Goal: Information Seeking & Learning: Learn about a topic

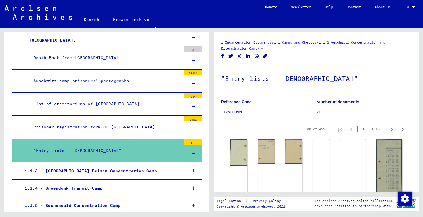
scroll to position [262, 0]
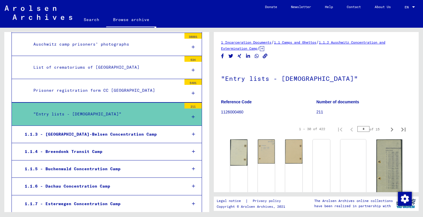
click at [115, 136] on div "1.1.3 - [GEOGRAPHIC_DATA]-Belsen Concentration Camp" at bounding box center [101, 133] width 162 height 11
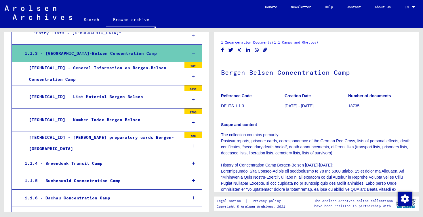
click at [115, 163] on div "1.1.4 - Breendonk Transit Camp" at bounding box center [101, 163] width 162 height 11
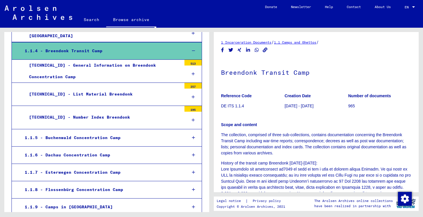
scroll to position [456, 0]
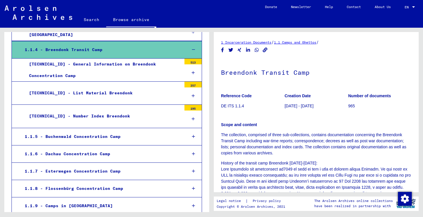
click at [119, 133] on div "1.1.5 - Buchenwald Concentration Camp" at bounding box center [101, 136] width 162 height 11
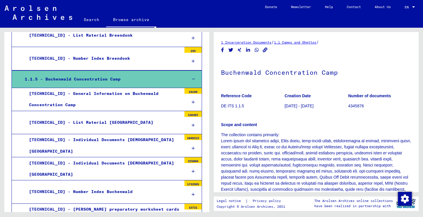
scroll to position [515, 0]
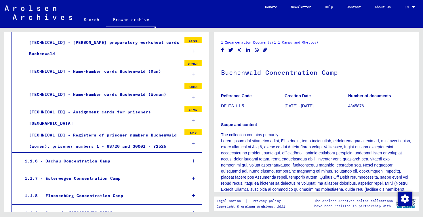
click at [116, 155] on div "1.1.6 - Dachau Concentration Camp" at bounding box center [101, 160] width 162 height 11
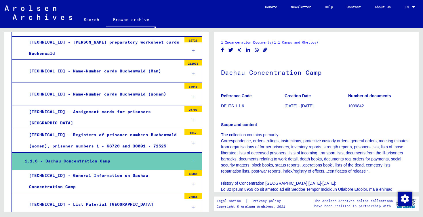
click at [118, 136] on div "[TECHNICAL_ID] - Registers of prisoner numbers Buchenwald (women), prisoner num…" at bounding box center [103, 140] width 157 height 22
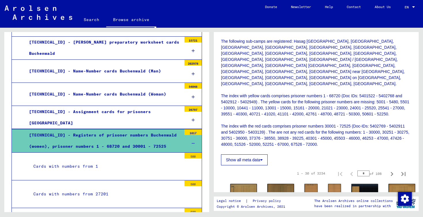
scroll to position [220, 0]
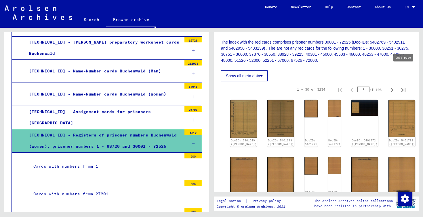
click at [401, 86] on icon "Last page" at bounding box center [404, 90] width 8 height 8
type input "***"
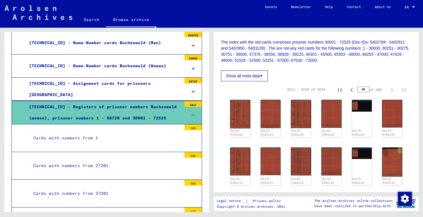
scroll to position [709, 0]
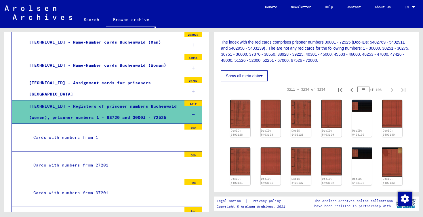
click at [139, 136] on div "Cards with numbers from 1" at bounding box center [105, 137] width 153 height 11
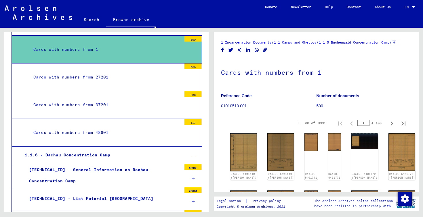
scroll to position [796, 0]
click at [139, 149] on div "1.1.6 - Dachau Concentration Camp" at bounding box center [101, 154] width 162 height 11
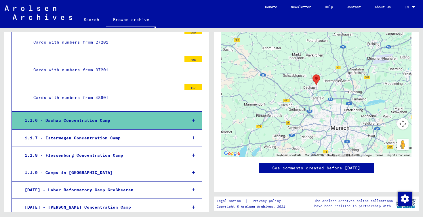
scroll to position [831, 0]
click at [194, 118] on icon at bounding box center [193, 120] width 3 height 4
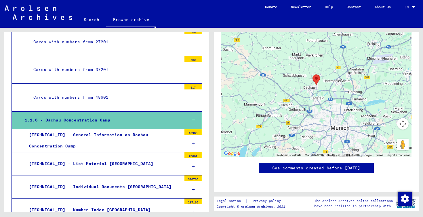
click at [191, 135] on div at bounding box center [193, 143] width 17 height 17
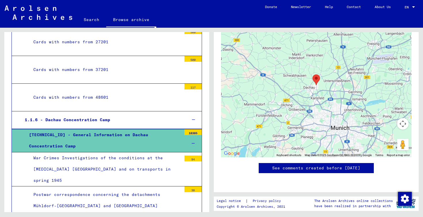
click at [168, 136] on div "[TECHNICAL_ID] - General Information on Dachau Concentration Camp" at bounding box center [103, 140] width 157 height 22
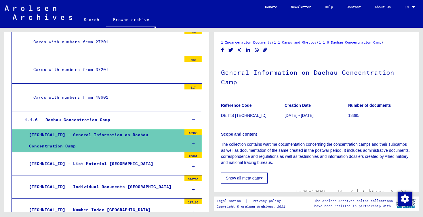
click at [169, 132] on div "[TECHNICAL_ID] - General Information on Dachau Concentration Camp" at bounding box center [103, 140] width 157 height 22
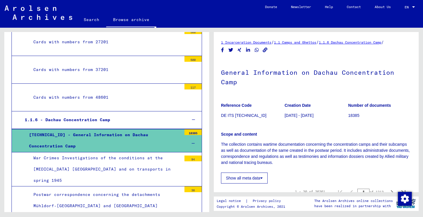
click at [169, 133] on div "[TECHNICAL_ID] - General Information on Dachau Concentration Camp" at bounding box center [103, 140] width 157 height 22
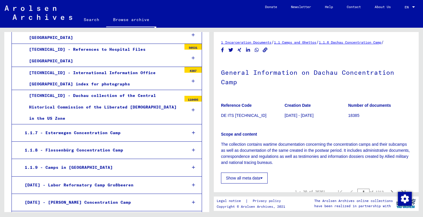
click at [162, 162] on div "1.1.9 - Camps in [GEOGRAPHIC_DATA]" at bounding box center [101, 167] width 162 height 11
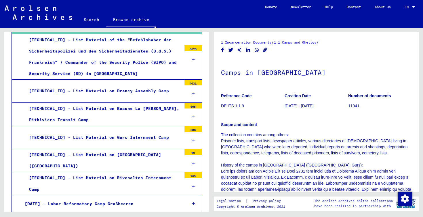
scroll to position [1247, 0]
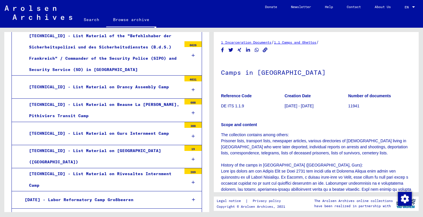
click at [144, 194] on div "[DATE] - Labor Reformatory Camp Großbeeren" at bounding box center [101, 199] width 162 height 11
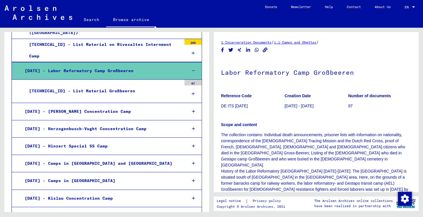
scroll to position [1376, 0]
click at [137, 175] on div "[DATE] - Camps in [GEOGRAPHIC_DATA]" at bounding box center [101, 180] width 162 height 11
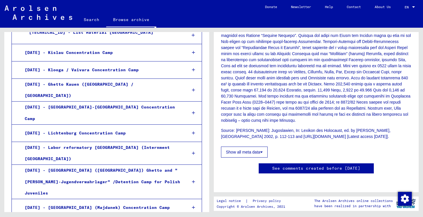
scroll to position [1545, 0]
click at [108, 198] on mat-tree-node "[DATE] - [GEOGRAPHIC_DATA] (Majdanek) Concentration Camp" at bounding box center [107, 206] width 191 height 17
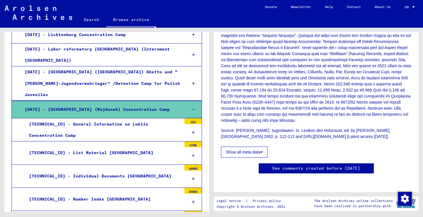
scroll to position [1643, 0]
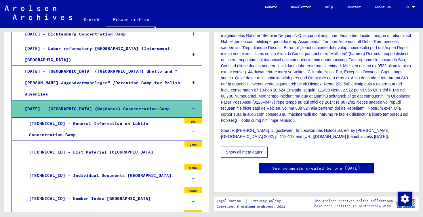
click at [106, 216] on div "[TECHNICAL_ID] - Memorial Book Majdanek" at bounding box center [103, 221] width 157 height 11
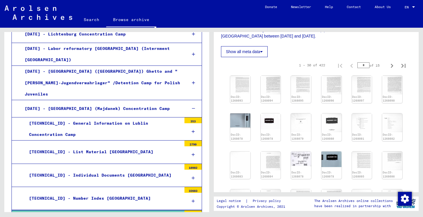
scroll to position [115, 0]
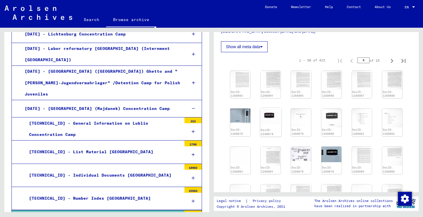
click at [272, 117] on img at bounding box center [270, 116] width 21 height 16
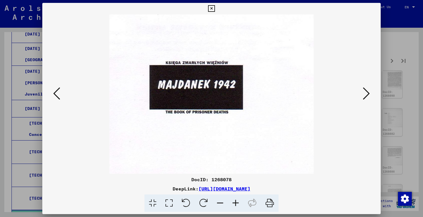
click at [367, 92] on icon at bounding box center [366, 93] width 7 height 14
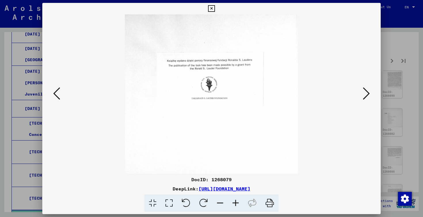
click at [367, 92] on icon at bounding box center [366, 93] width 7 height 14
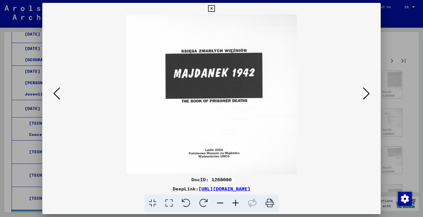
click at [367, 92] on icon at bounding box center [366, 93] width 7 height 14
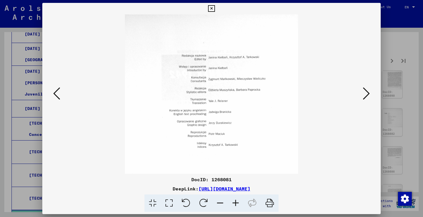
click at [367, 92] on icon at bounding box center [366, 93] width 7 height 14
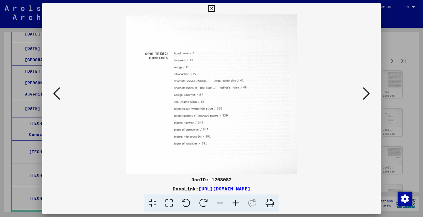
click at [367, 92] on icon at bounding box center [366, 93] width 7 height 14
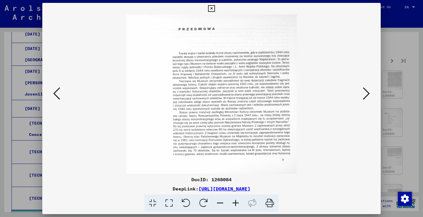
click at [367, 92] on icon at bounding box center [366, 93] width 7 height 14
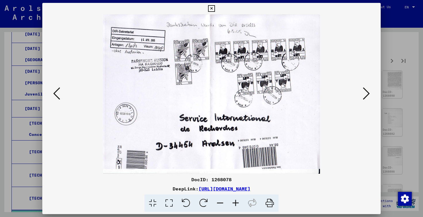
click at [367, 92] on icon at bounding box center [366, 93] width 7 height 14
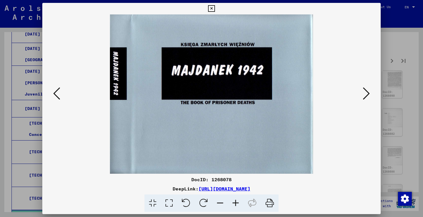
click at [367, 92] on icon at bounding box center [366, 93] width 7 height 14
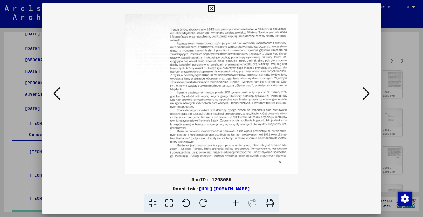
click at [367, 92] on icon at bounding box center [366, 93] width 7 height 14
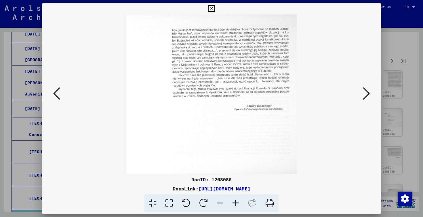
click at [367, 92] on icon at bounding box center [366, 93] width 7 height 14
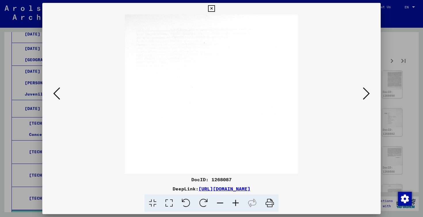
click at [370, 93] on button at bounding box center [366, 94] width 10 height 16
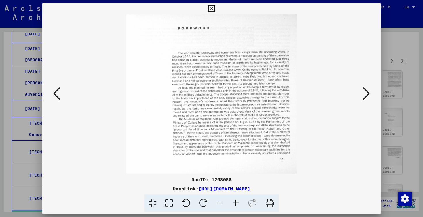
click at [370, 93] on button at bounding box center [366, 94] width 10 height 16
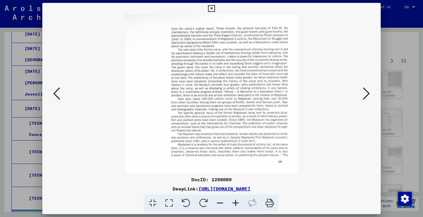
click at [370, 93] on button at bounding box center [366, 94] width 10 height 16
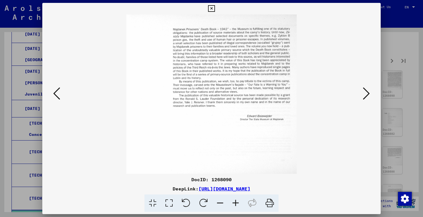
click at [370, 93] on button at bounding box center [366, 94] width 10 height 16
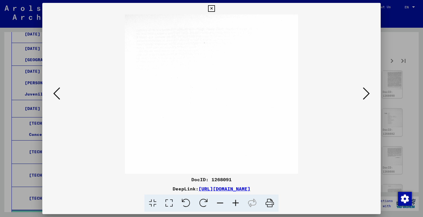
click at [416, 96] on div at bounding box center [211, 108] width 423 height 217
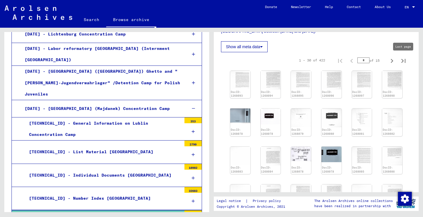
click at [405, 62] on icon "Last page" at bounding box center [404, 61] width 8 height 8
type input "**"
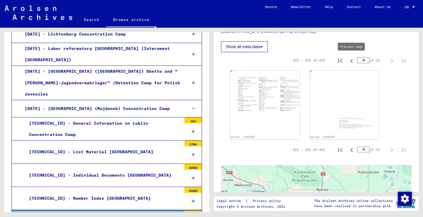
click at [353, 62] on icon "Previous page" at bounding box center [352, 61] width 8 height 8
type input "**"
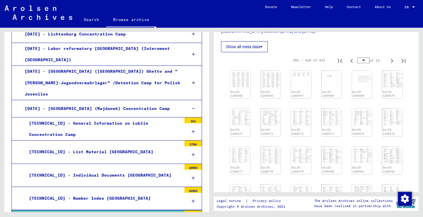
click at [353, 62] on icon "Previous page" at bounding box center [352, 61] width 8 height 8
type input "**"
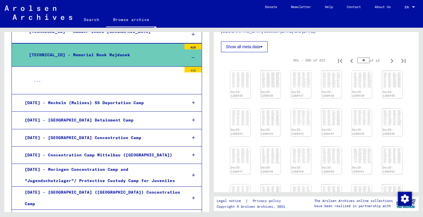
scroll to position [1811, 0]
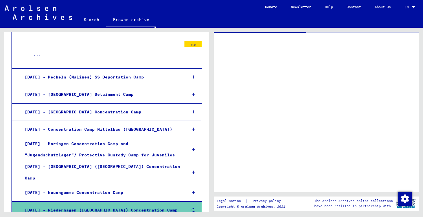
scroll to position [1835, 0]
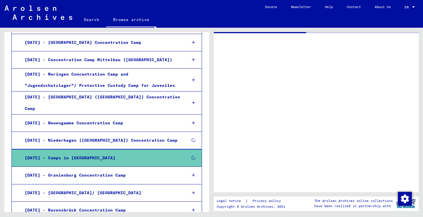
scroll to position [1904, 0]
click at [195, 149] on div at bounding box center [193, 157] width 17 height 17
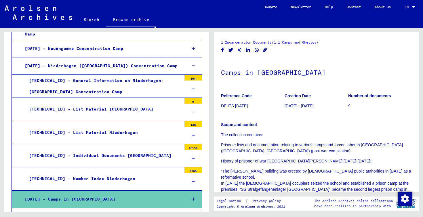
scroll to position [2015, 0]
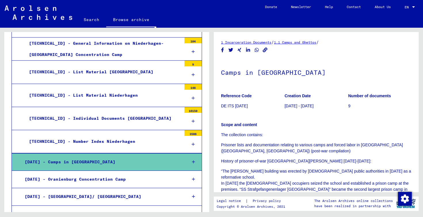
click at [191, 153] on div at bounding box center [193, 161] width 17 height 17
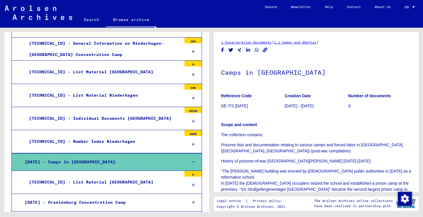
click at [181, 176] on div "[TECHNICAL_ID] - List Material [GEOGRAPHIC_DATA]" at bounding box center [103, 181] width 157 height 11
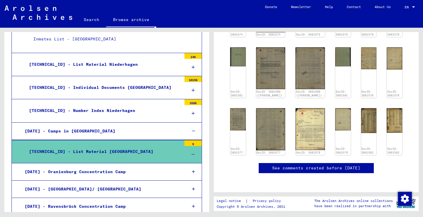
scroll to position [2135, 0]
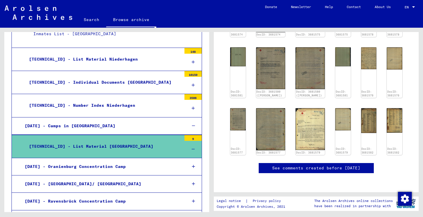
click at [146, 161] on div "[DATE] - Oranienburg Concentration Camp" at bounding box center [101, 166] width 162 height 11
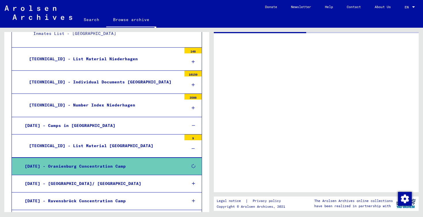
scroll to position [2134, 0]
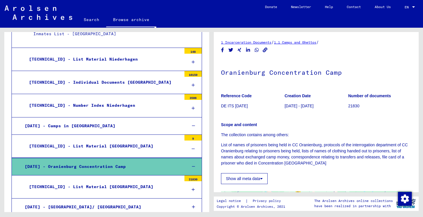
click at [147, 140] on div "[TECHNICAL_ID] - List Material [GEOGRAPHIC_DATA]" at bounding box center [103, 145] width 157 height 11
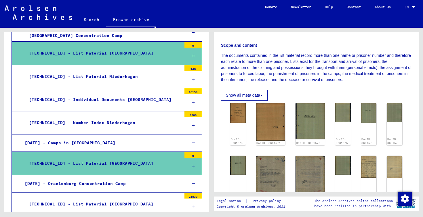
scroll to position [178, 0]
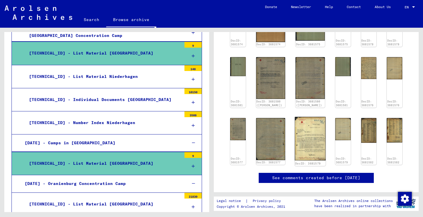
click at [299, 125] on img at bounding box center [310, 139] width 31 height 44
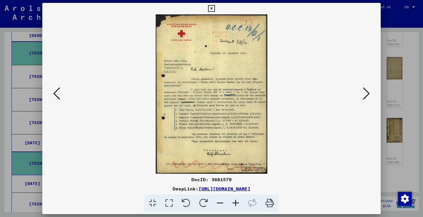
click at [362, 93] on button at bounding box center [366, 94] width 10 height 16
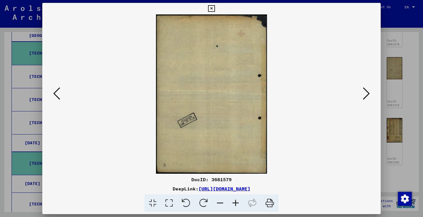
click at [395, 94] on div at bounding box center [211, 108] width 423 height 217
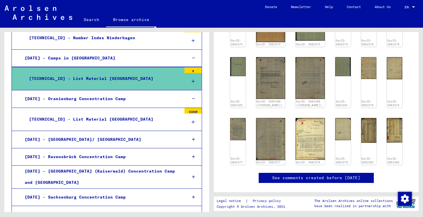
scroll to position [2128, 0]
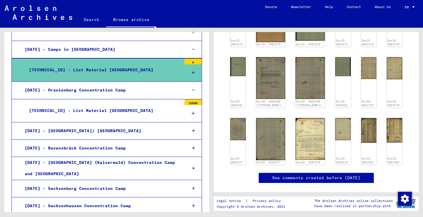
click at [78, 157] on div "[DATE] - [GEOGRAPHIC_DATA] (Kaiserwald) Concentration Camp and [GEOGRAPHIC_DATA]" at bounding box center [101, 168] width 162 height 22
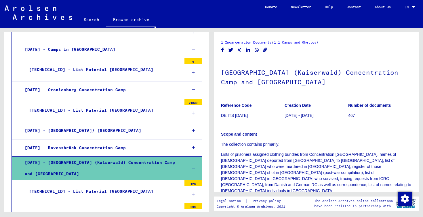
click at [94, 185] on div "[TECHNICAL_ID] - List Material [GEOGRAPHIC_DATA]" at bounding box center [103, 190] width 157 height 11
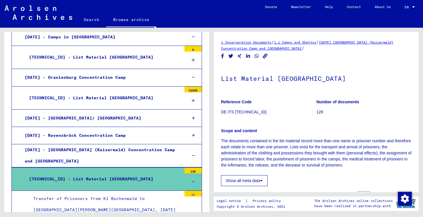
scroll to position [2142, 0]
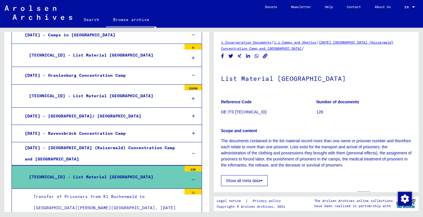
click at [95, 191] on div "Transfer of Prisoners from Kl Buchenwald to [GEOGRAPHIC_DATA][PERSON_NAME][GEOG…" at bounding box center [105, 202] width 153 height 22
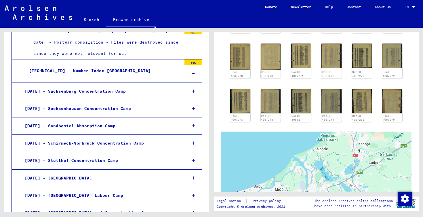
scroll to position [2471, 0]
click at [120, 207] on div "[DATE] - [GEOGRAPHIC_DATA] and Concentration Camp" at bounding box center [101, 212] width 162 height 11
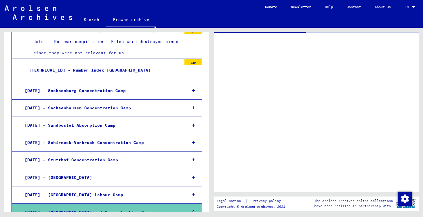
scroll to position [2471, 0]
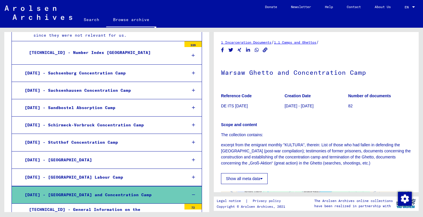
click at [124, 204] on div "[TECHNICAL_ID] - General Information on the [GEOGRAPHIC_DATA] and Concentration…" at bounding box center [103, 215] width 157 height 22
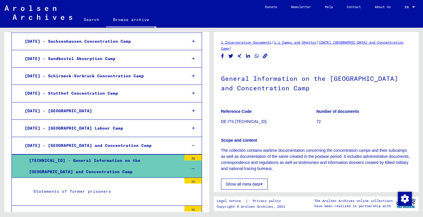
scroll to position [2538, 0]
click at [106, 185] on div "Statements of former prisoners" at bounding box center [105, 190] width 153 height 11
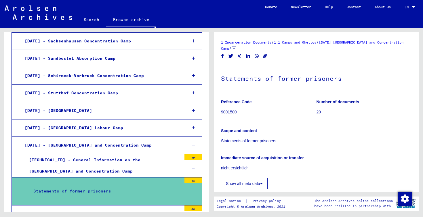
scroll to position [175, 0]
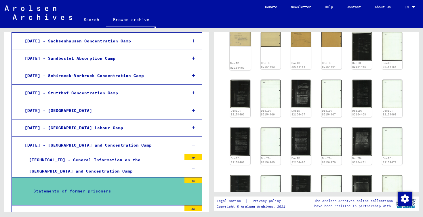
click at [243, 42] on img at bounding box center [240, 38] width 21 height 15
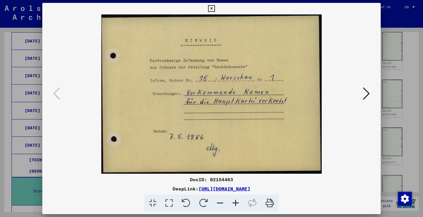
click at [366, 92] on icon at bounding box center [366, 93] width 7 height 14
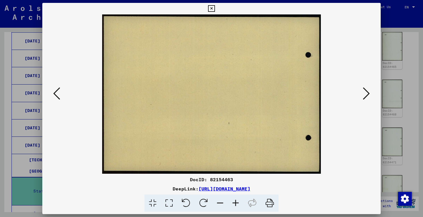
click at [366, 92] on icon at bounding box center [366, 93] width 7 height 14
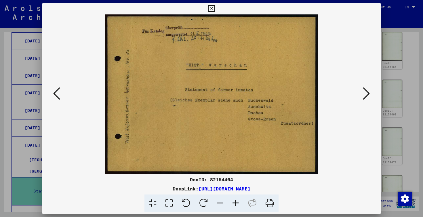
click at [366, 92] on icon at bounding box center [366, 93] width 7 height 14
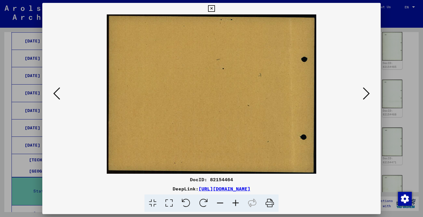
click at [366, 92] on icon at bounding box center [366, 93] width 7 height 14
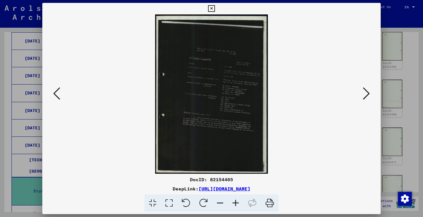
click at [366, 92] on icon at bounding box center [366, 93] width 7 height 14
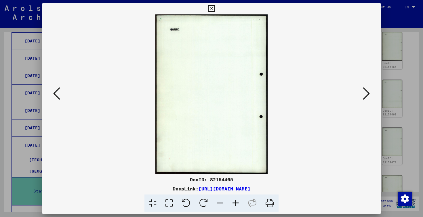
click at [410, 98] on div at bounding box center [211, 108] width 423 height 217
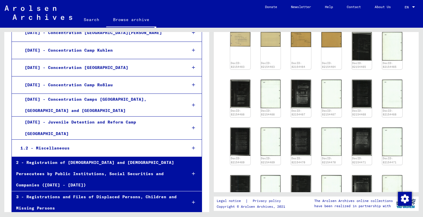
scroll to position [3000, 0]
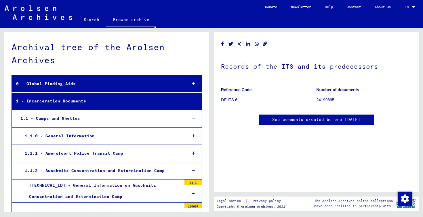
scroll to position [23, 0]
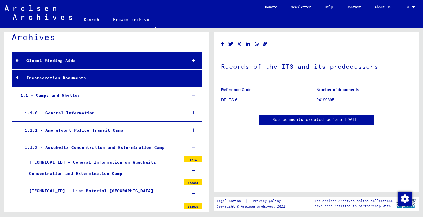
click at [135, 126] on div "1.1.1 - Amersfoort Police Transit Camp" at bounding box center [101, 129] width 162 height 11
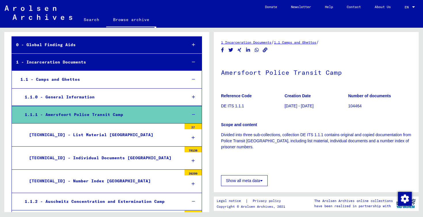
scroll to position [41, 0]
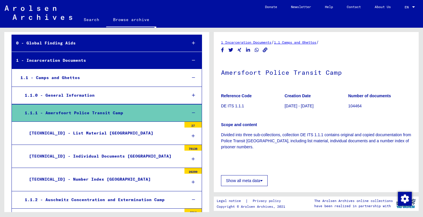
click at [137, 138] on mat-tree-node "[TECHNICAL_ID] - List Material [GEOGRAPHIC_DATA] 27" at bounding box center [107, 133] width 191 height 23
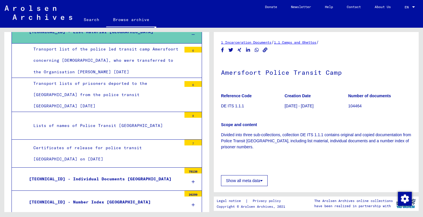
scroll to position [160, 0]
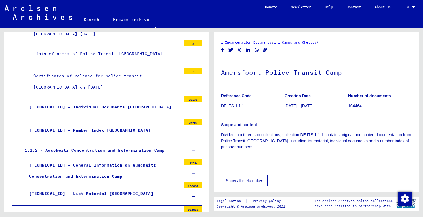
click at [137, 145] on div "1.1.2 - Auschwitz Concentration and Extermination Camp" at bounding box center [101, 150] width 162 height 11
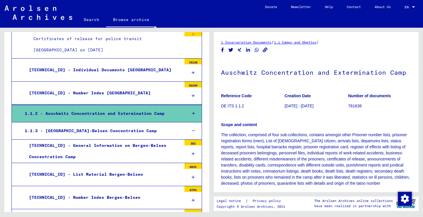
scroll to position [260, 0]
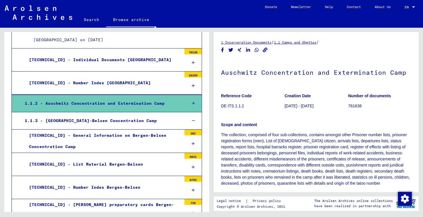
click at [193, 101] on icon at bounding box center [193, 103] width 3 height 4
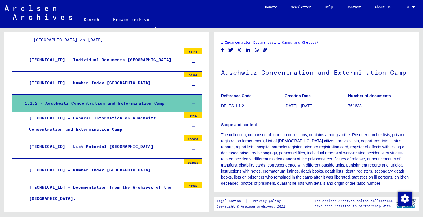
click at [149, 112] on div "[TECHNICAL_ID] - General Information on Auschwitz Concentration and Exterminati…" at bounding box center [103, 123] width 157 height 22
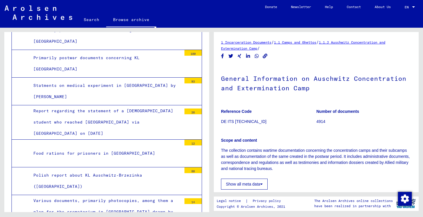
click at [152, 147] on div "Food rations for prisoners in [GEOGRAPHIC_DATA]" at bounding box center [105, 152] width 153 height 11
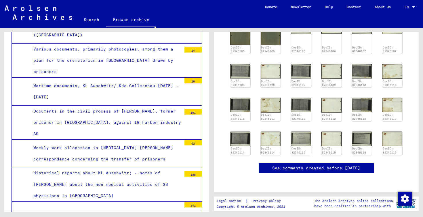
scroll to position [662, 0]
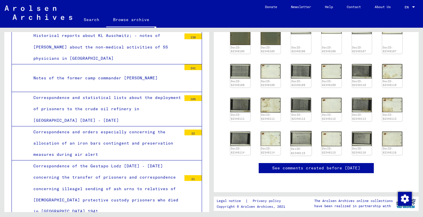
click at [298, 131] on img at bounding box center [301, 138] width 21 height 15
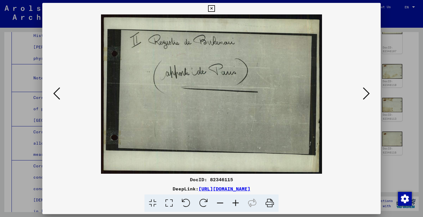
click at [360, 92] on img at bounding box center [212, 93] width 300 height 159
click at [369, 92] on icon at bounding box center [366, 93] width 7 height 14
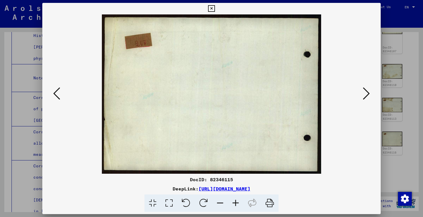
click at [369, 92] on icon at bounding box center [366, 93] width 7 height 14
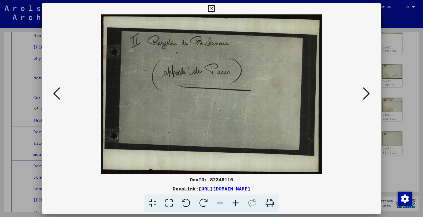
click at [369, 92] on icon at bounding box center [366, 93] width 7 height 14
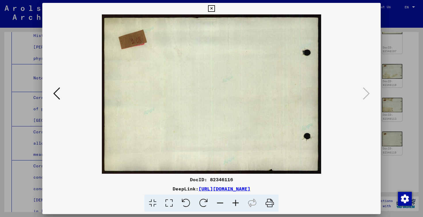
click at [416, 99] on div at bounding box center [211, 108] width 423 height 217
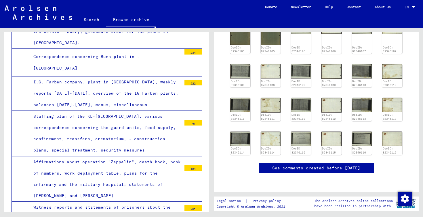
scroll to position [1494, 0]
